Goal: Navigation & Orientation: Find specific page/section

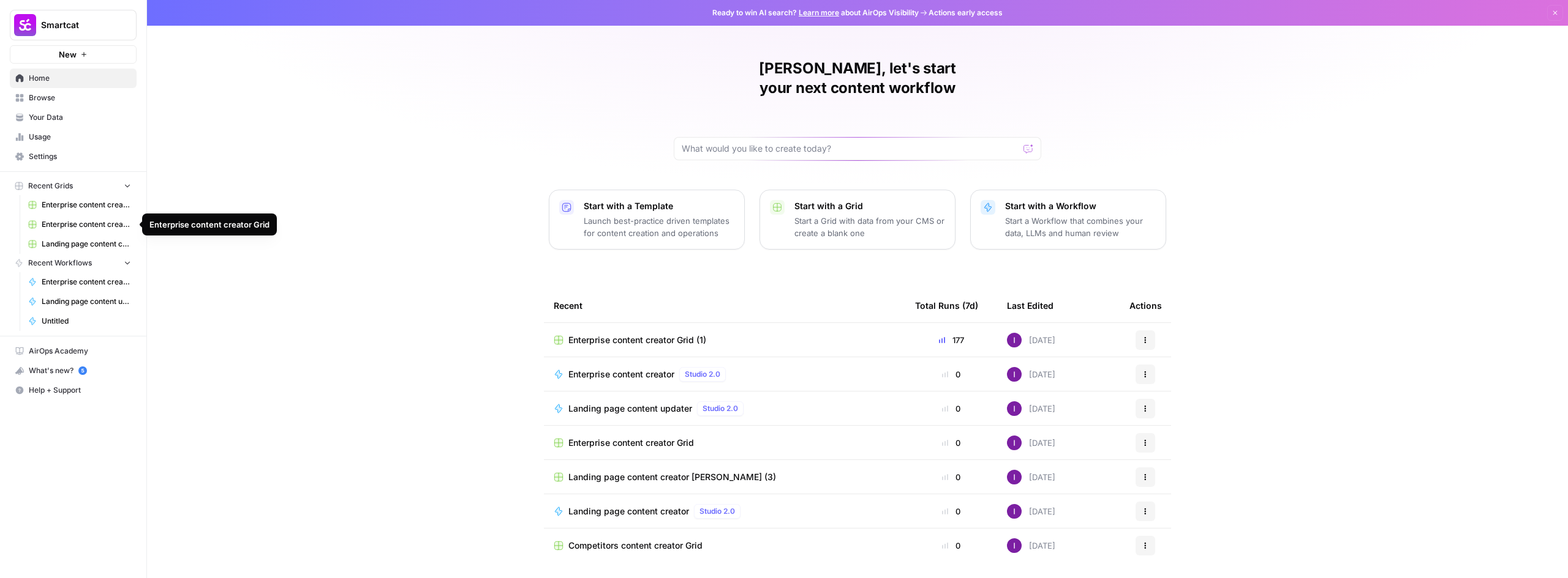
click at [91, 219] on span "Enterprise content creator Grid" at bounding box center [86, 224] width 89 height 11
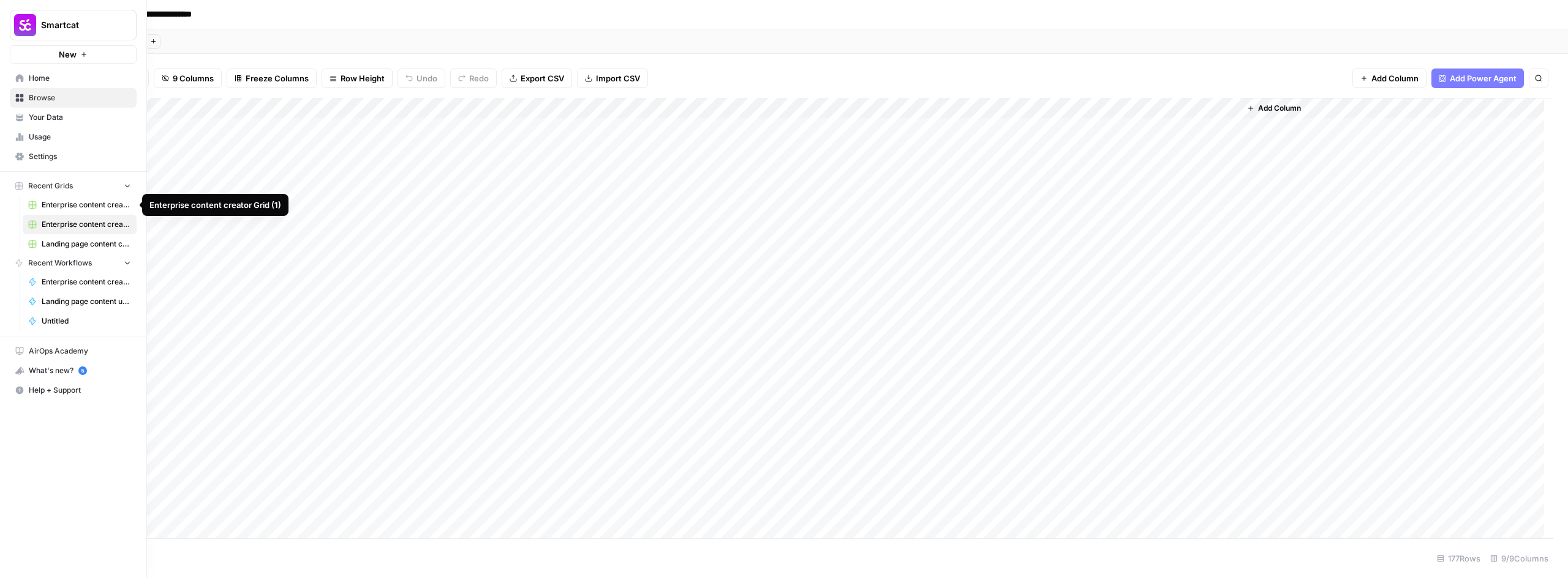
click at [75, 200] on span "Enterprise content creator Grid (1)" at bounding box center [86, 205] width 89 height 11
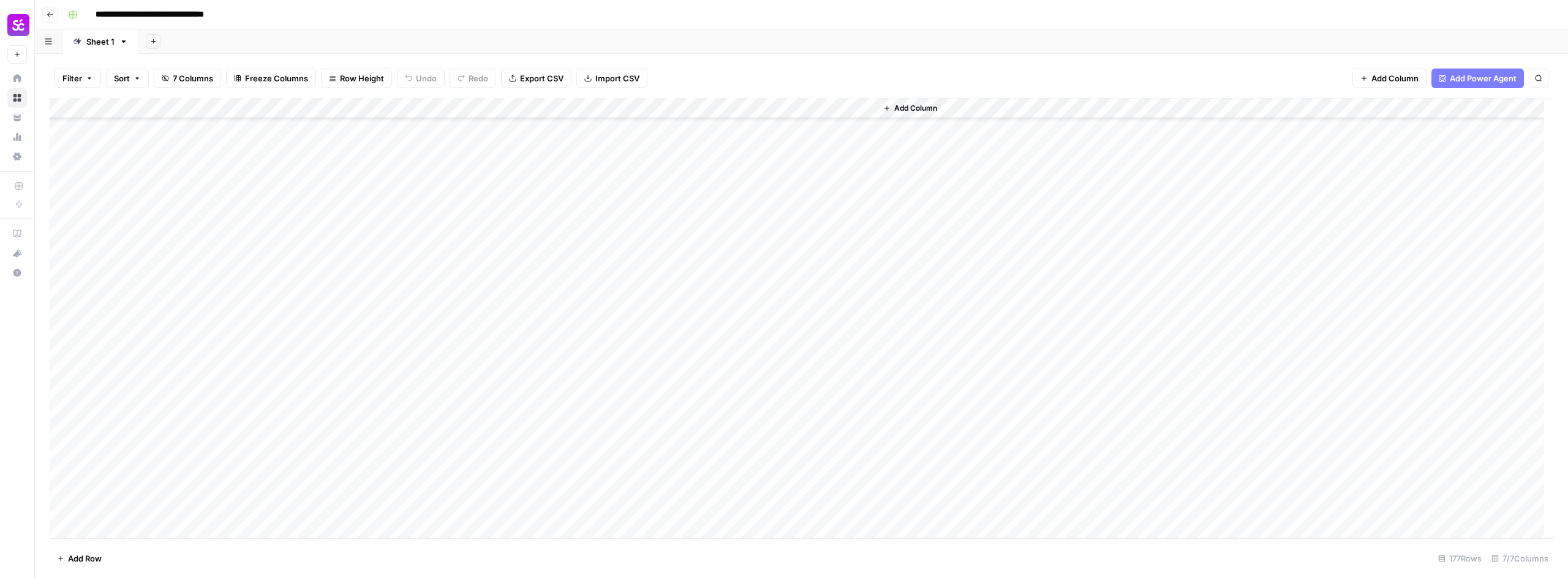
scroll to position [2020, 0]
